Goal: Check status: Check status

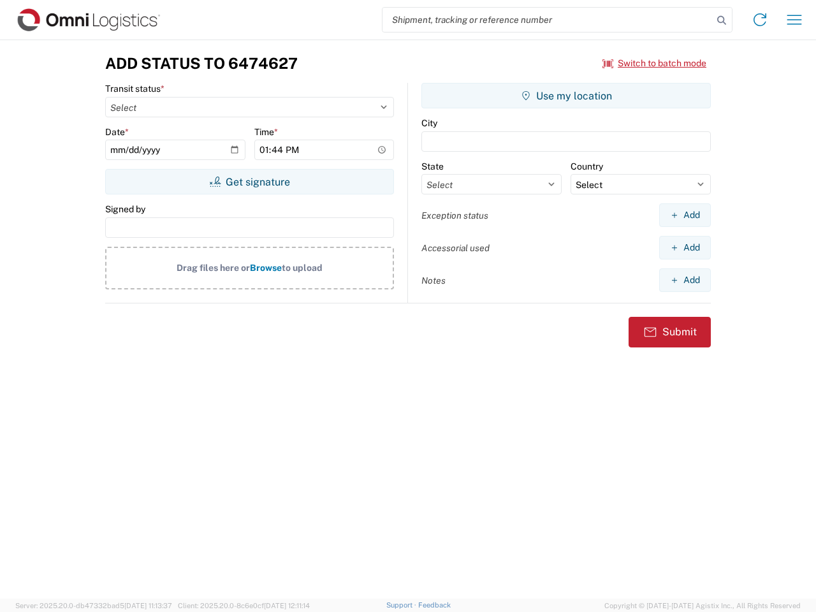
click at [548, 20] on input "search" at bounding box center [548, 20] width 330 height 24
click at [722, 20] on icon at bounding box center [722, 20] width 18 height 18
click at [760, 20] on icon at bounding box center [760, 20] width 20 height 20
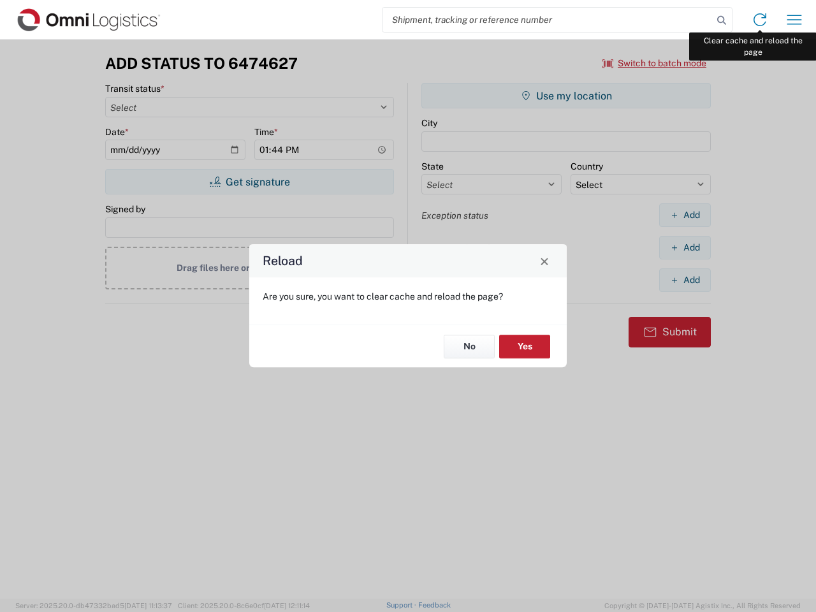
click at [795, 20] on div "Reload Are you sure, you want to clear cache and reload the page? No Yes" at bounding box center [408, 306] width 816 height 612
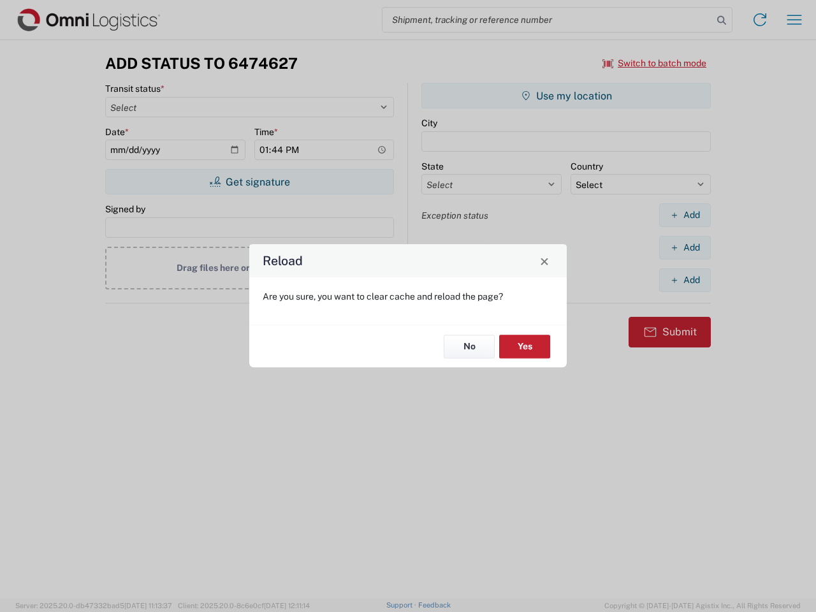
click at [655, 63] on div "Reload Are you sure, you want to clear cache and reload the page? No Yes" at bounding box center [408, 306] width 816 height 612
click at [249, 182] on div "Reload Are you sure, you want to clear cache and reload the page? No Yes" at bounding box center [408, 306] width 816 height 612
click at [566, 96] on div "Reload Are you sure, you want to clear cache and reload the page? No Yes" at bounding box center [408, 306] width 816 height 612
click at [685, 215] on div "Reload Are you sure, you want to clear cache and reload the page? No Yes" at bounding box center [408, 306] width 816 height 612
click at [685, 247] on div "Reload Are you sure, you want to clear cache and reload the page? No Yes" at bounding box center [408, 306] width 816 height 612
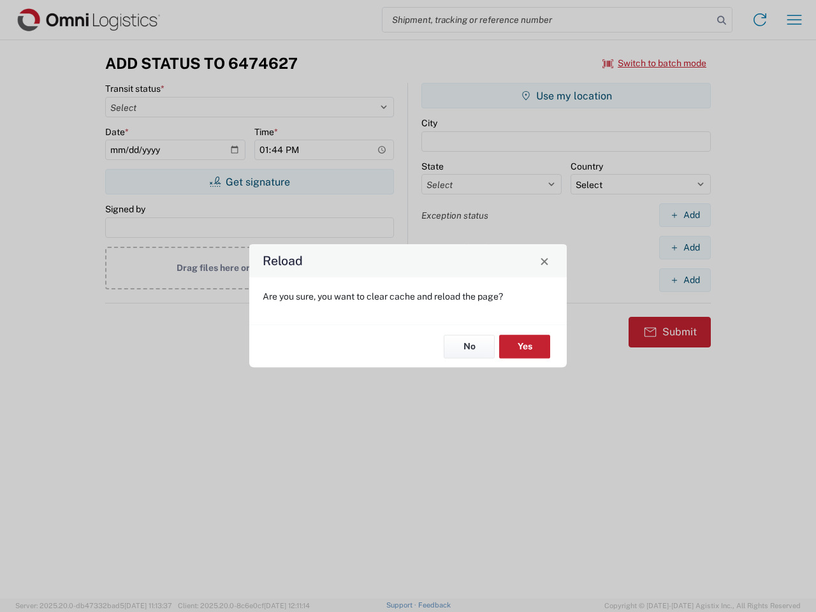
click at [685, 280] on div "Reload Are you sure, you want to clear cache and reload the page? No Yes" at bounding box center [408, 306] width 816 height 612
